Goal: Find specific page/section

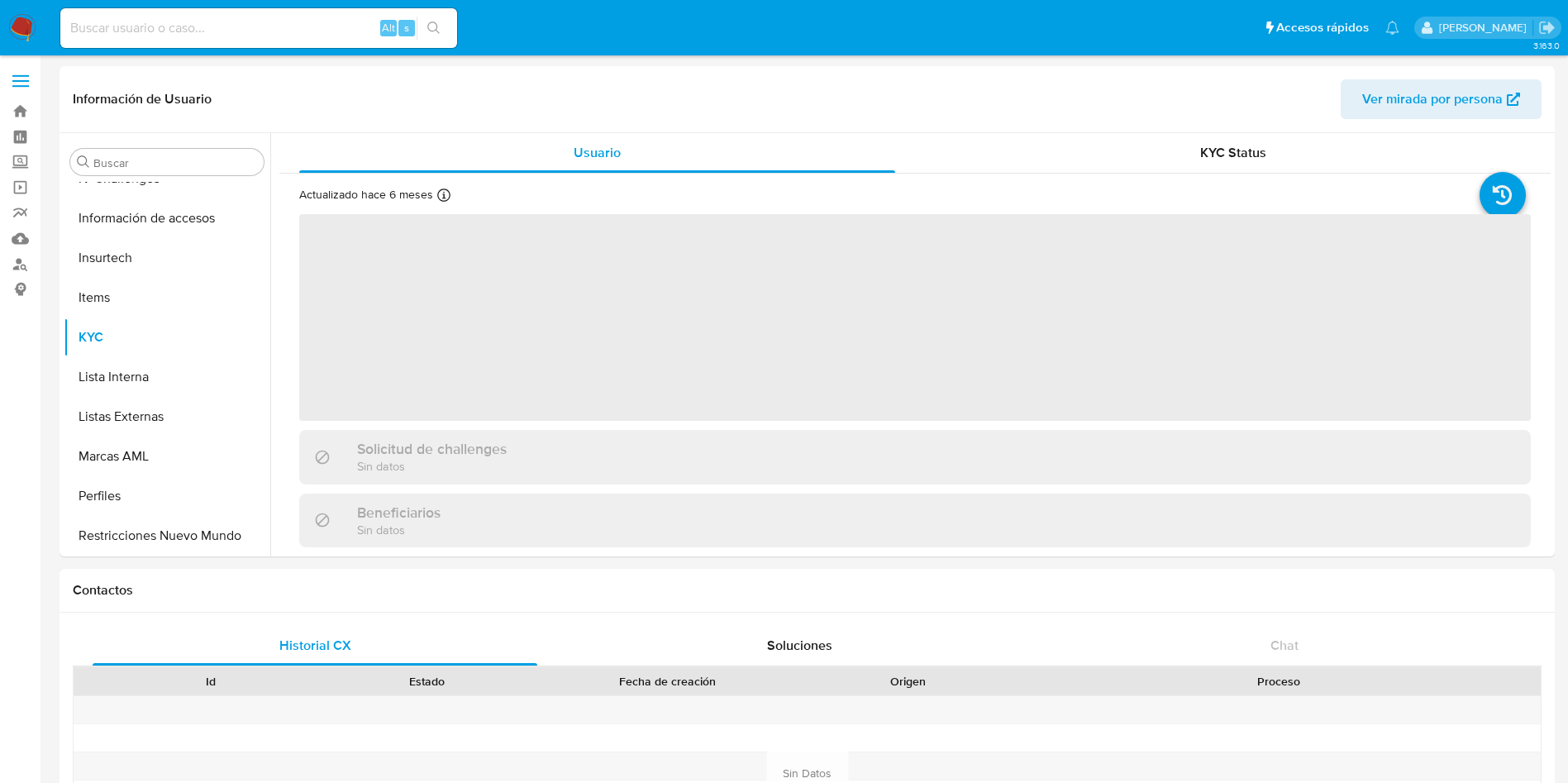
scroll to position [817, 0]
select select "10"
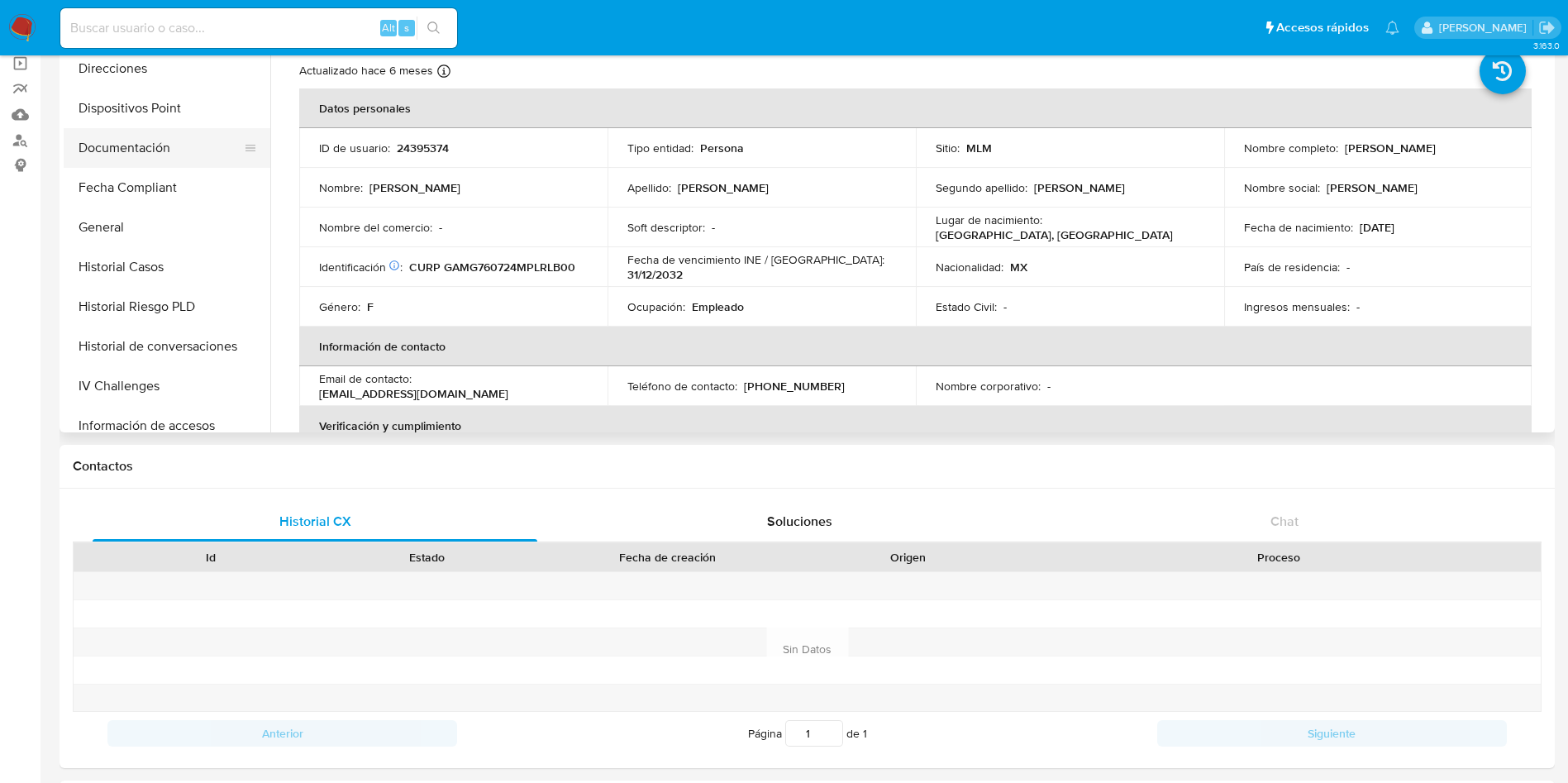
scroll to position [197, 0]
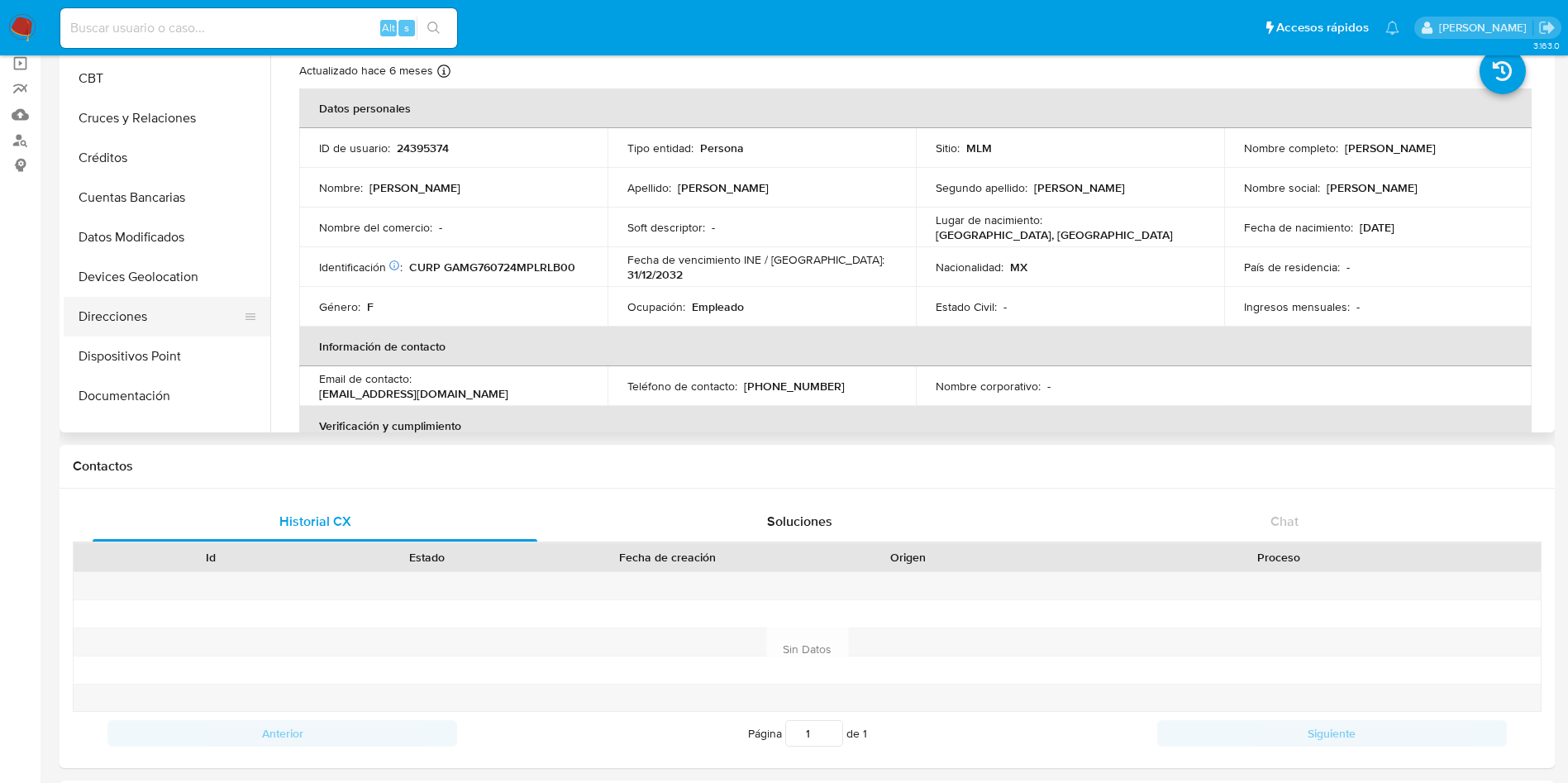
click at [142, 329] on button "Direcciones" at bounding box center [160, 317] width 194 height 40
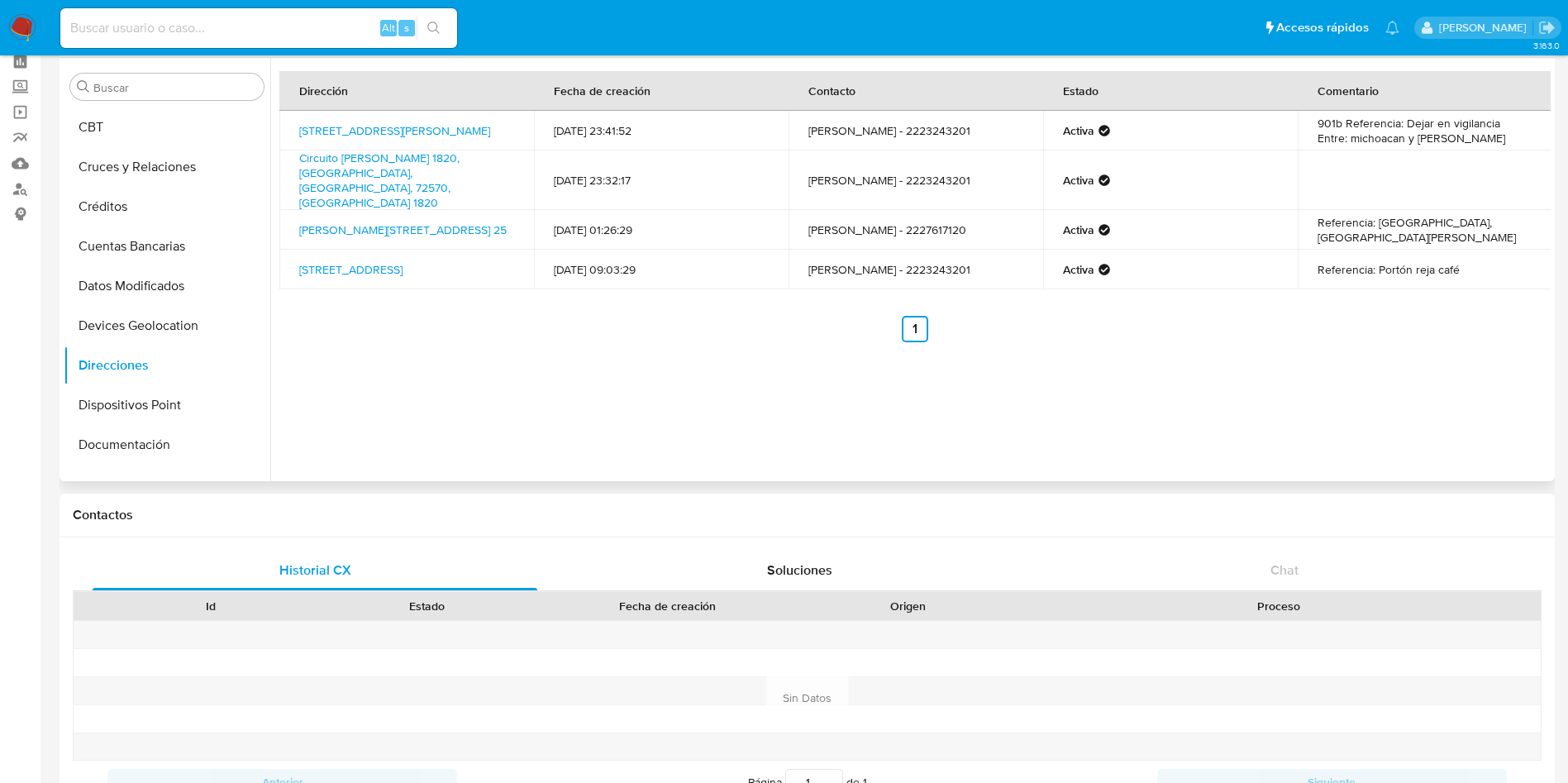
scroll to position [0, 0]
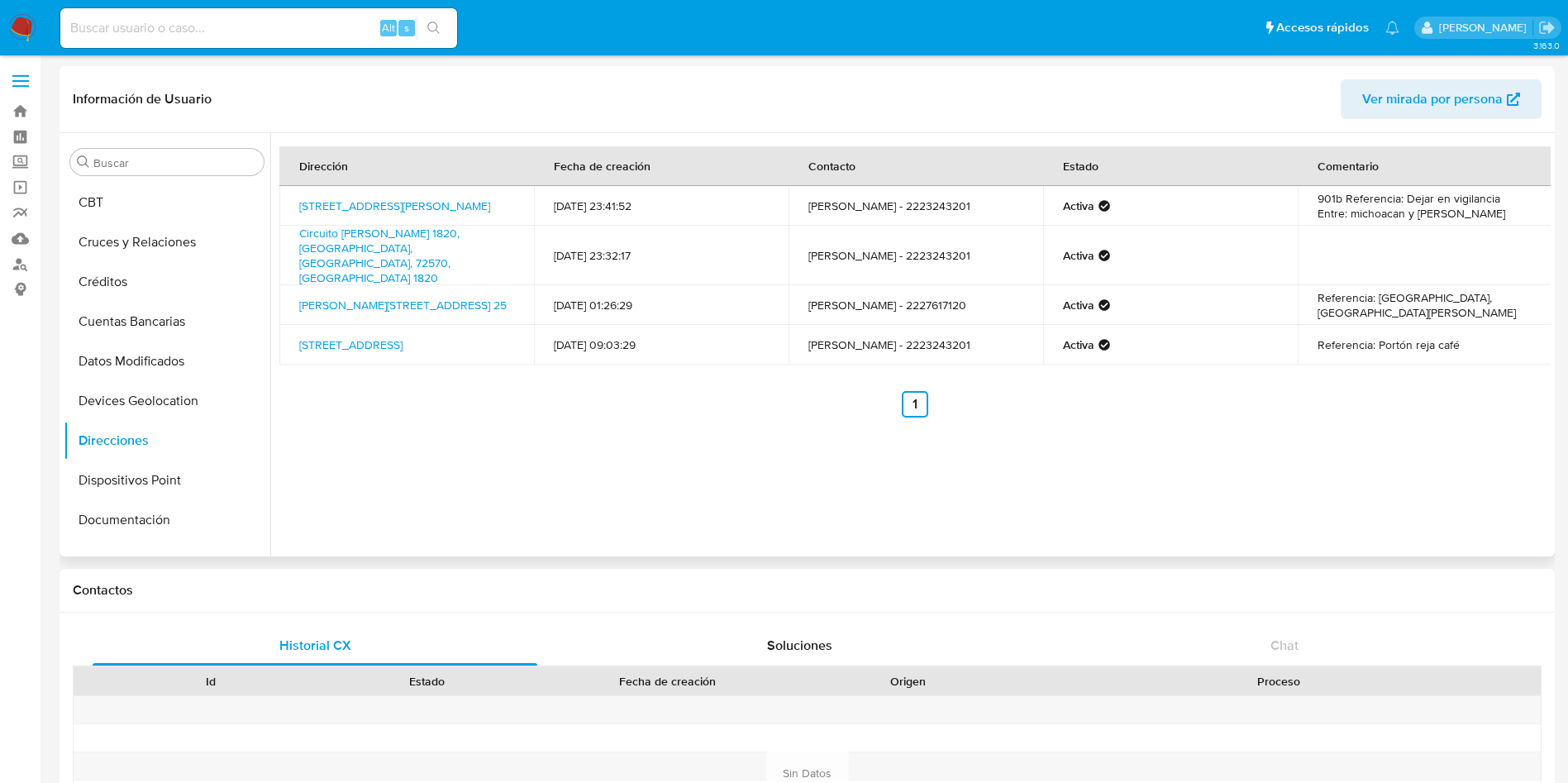
click at [1228, 462] on div "Dirección Fecha de creación Contacto Estado Comentario Avenida Nuevo León 113, …" at bounding box center [910, 344] width 1280 height 423
drag, startPoint x: 480, startPoint y: 254, endPoint x: 289, endPoint y: 235, distance: 191.9
click at [289, 235] on td "Circuito Juan Pablo Ii 1820, Puebla, Puebla, 72570, Mexico 1820" at bounding box center [406, 256] width 255 height 59
copy link "Circuito Juan Pablo Ii 1820, Puebla, Puebla, 72570, Mexico 1820"
drag, startPoint x: 390, startPoint y: 291, endPoint x: 296, endPoint y: 274, distance: 95.5
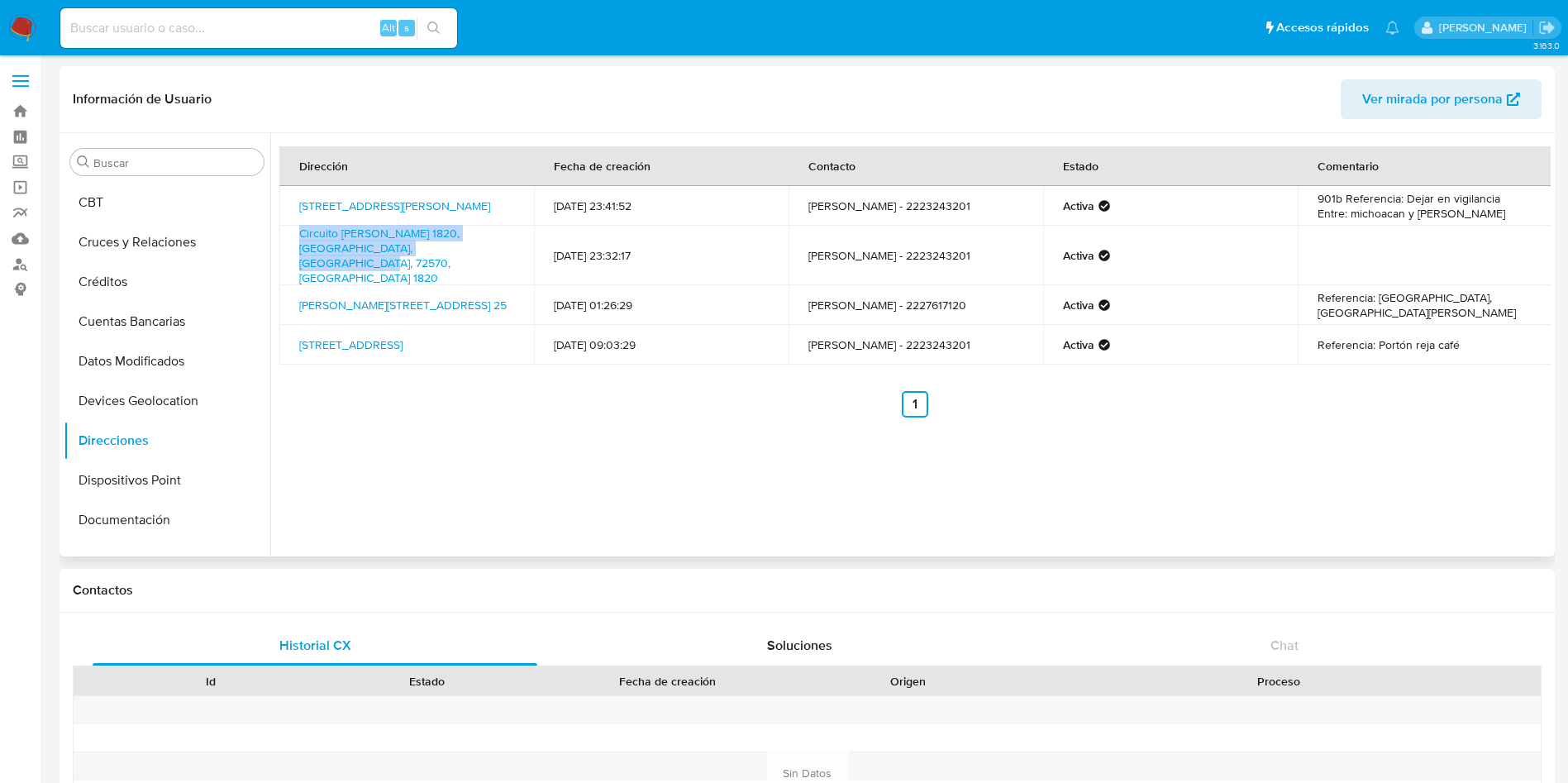
click at [296, 285] on td "Santiago 25, Ocoyucan, Puebla, 72850, Mexico 25" at bounding box center [406, 305] width 255 height 40
copy link "Santiago 25, Ocoyucan, Puebla, 72850, Mexico 25"
drag, startPoint x: 368, startPoint y: 336, endPoint x: 299, endPoint y: 317, distance: 71.6
click at [299, 325] on td "3 B Sur 4107, Puebla, Puebla, 72420, Mexico 4107" at bounding box center [406, 345] width 255 height 40
copy link "3 B Sur 4107, Puebla, Puebla, 72420, Mexico 4107"
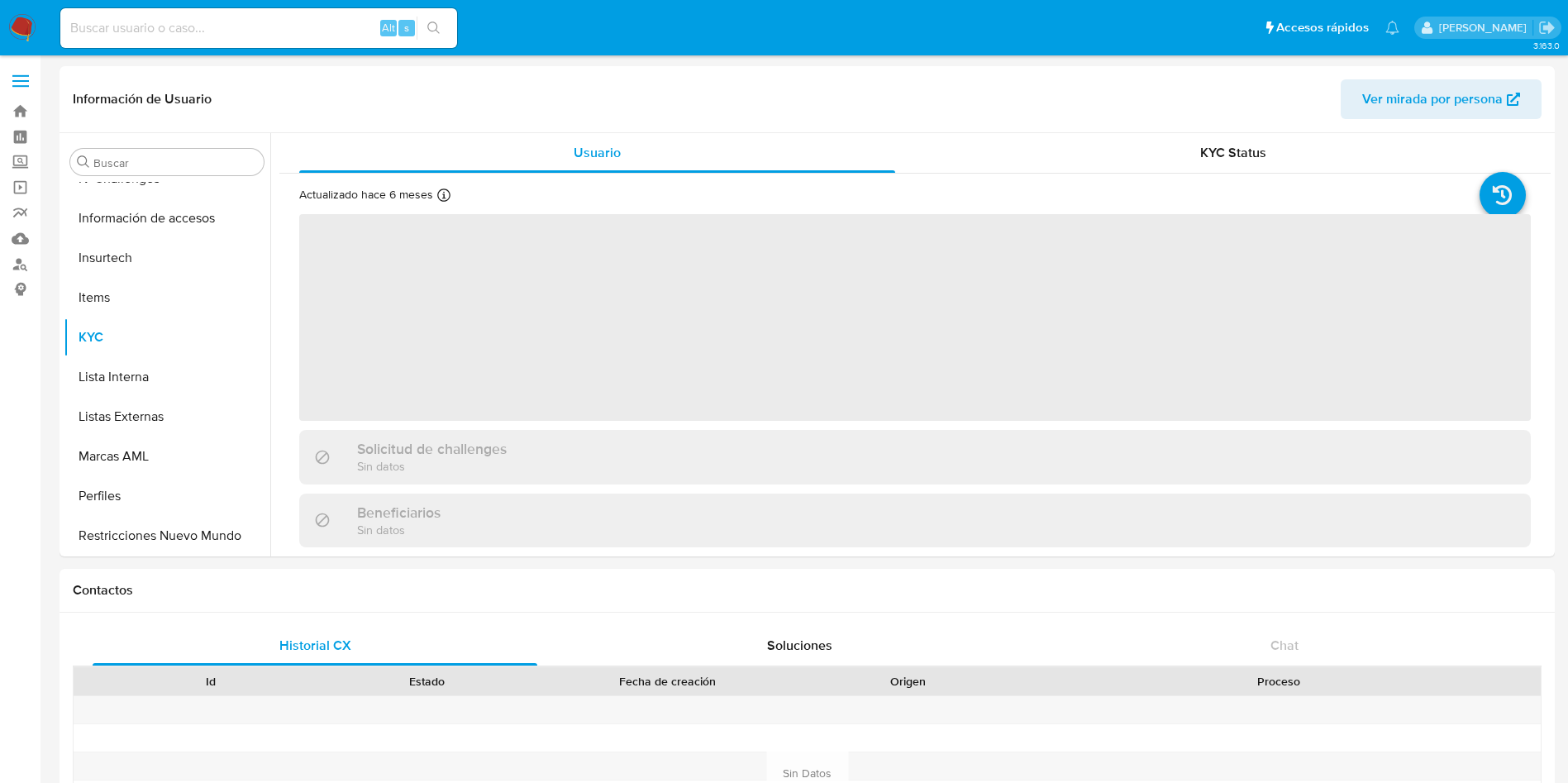
scroll to position [817, 0]
select select "10"
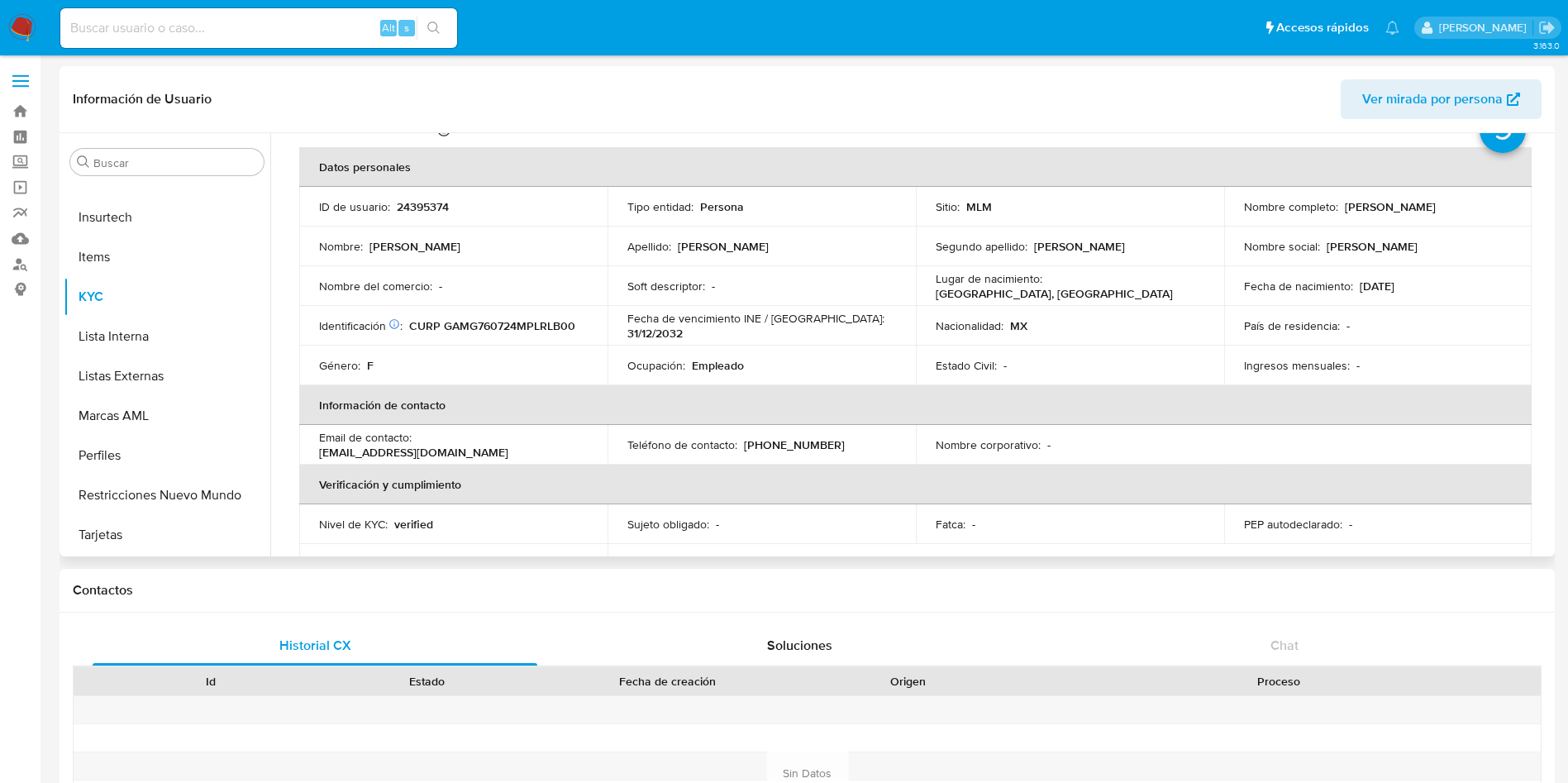
scroll to position [31, 0]
